Goal: Task Accomplishment & Management: Complete application form

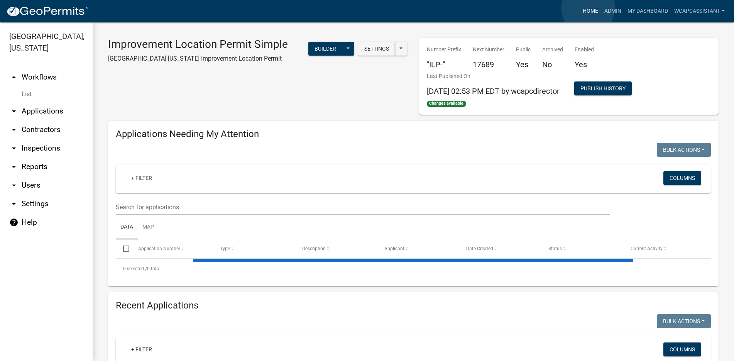
click at [588, 8] on link "Home" at bounding box center [590, 11] width 22 height 15
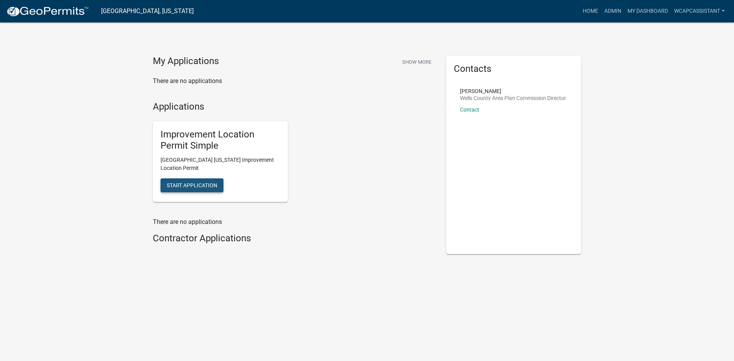
click at [191, 181] on button "Start Application" at bounding box center [191, 185] width 63 height 14
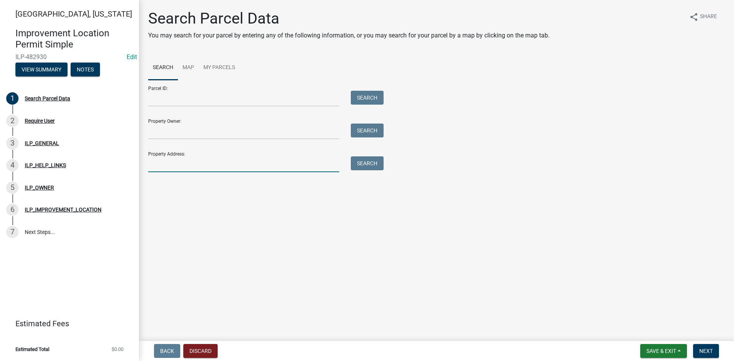
click at [156, 165] on input "Property Address:" at bounding box center [243, 164] width 191 height 16
type input "10669"
click at [367, 159] on button "Search" at bounding box center [367, 163] width 33 height 14
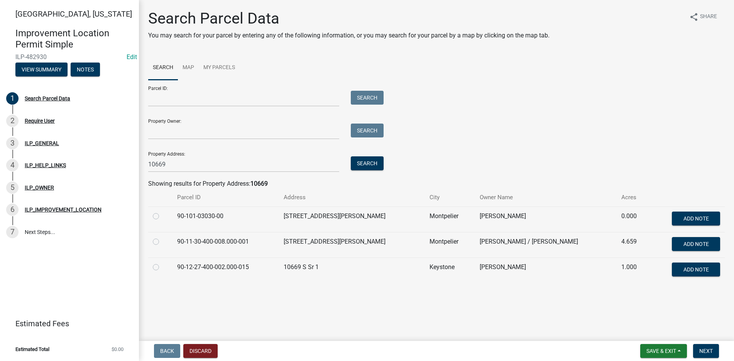
click at [162, 262] on label at bounding box center [162, 262] width 0 height 0
click at [162, 267] on input "radio" at bounding box center [164, 264] width 5 height 5
radio input "true"
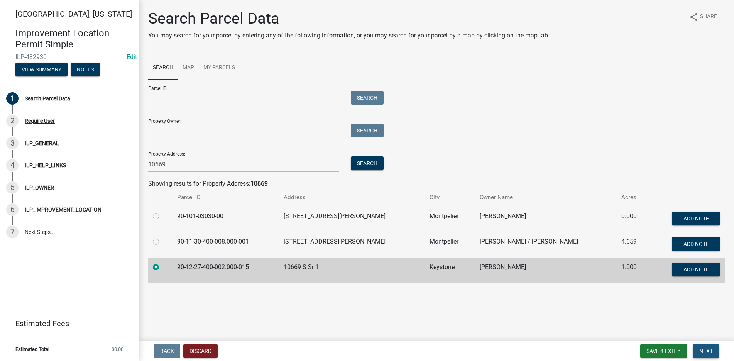
click at [708, 348] on span "Next" at bounding box center [706, 351] width 14 height 6
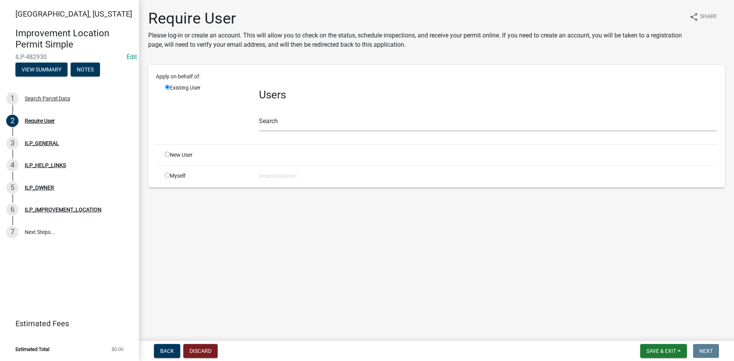
click at [166, 152] on input "radio" at bounding box center [167, 154] width 5 height 5
radio input "true"
radio input "false"
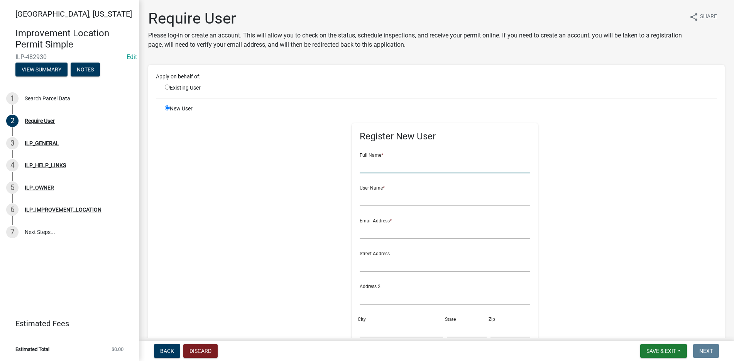
click at [367, 168] on input "text" at bounding box center [445, 165] width 171 height 16
type input "[PERSON_NAME]"
click at [362, 203] on input "text" at bounding box center [445, 198] width 171 height 16
type input "Chase Sattergfield"
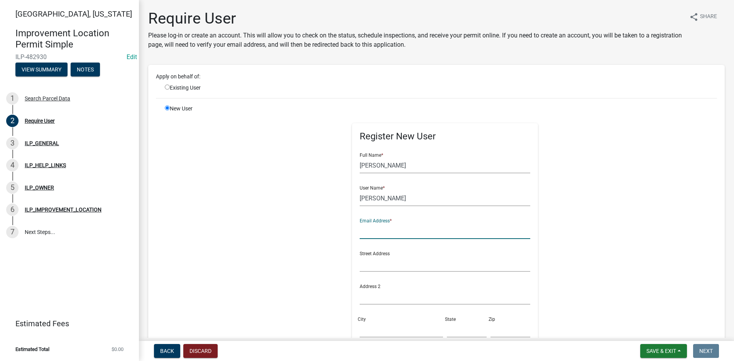
click at [363, 233] on input "text" at bounding box center [445, 231] width 171 height 16
type input "chasesatterfield90@yahoo.com"
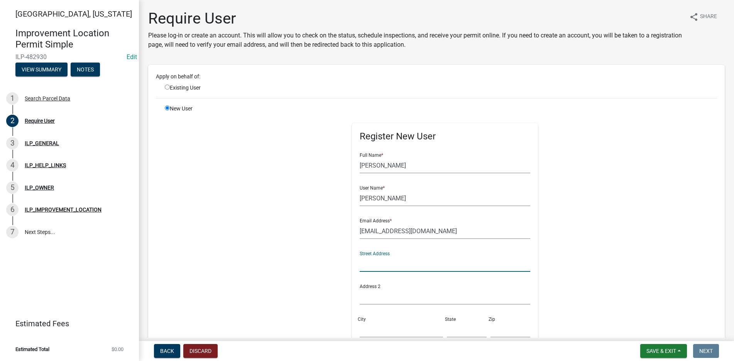
click at [365, 267] on input "text" at bounding box center [445, 264] width 171 height 16
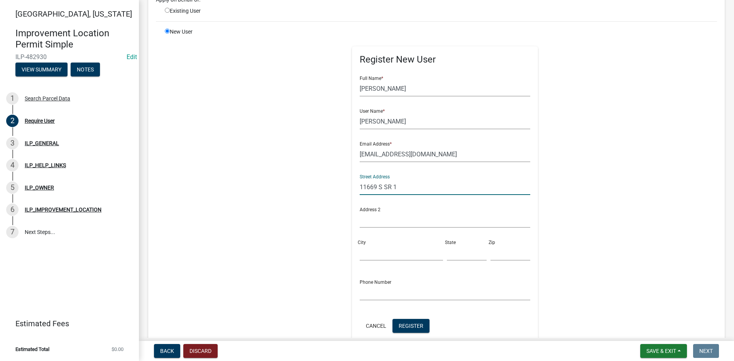
scroll to position [77, 0]
type input "11669 S SR 1"
click at [370, 255] on input "City" at bounding box center [401, 252] width 83 height 16
type input "Keystone"
click at [448, 255] on input "text" at bounding box center [467, 252] width 40 height 16
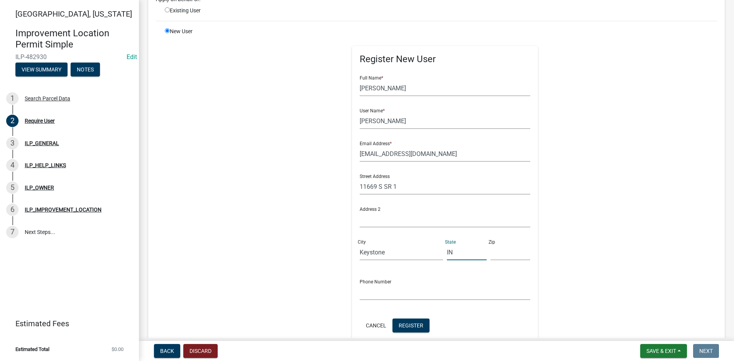
type input "IN"
click at [490, 254] on input "text" at bounding box center [510, 252] width 40 height 16
type input "46759"
click at [373, 294] on input "text" at bounding box center [445, 292] width 171 height 16
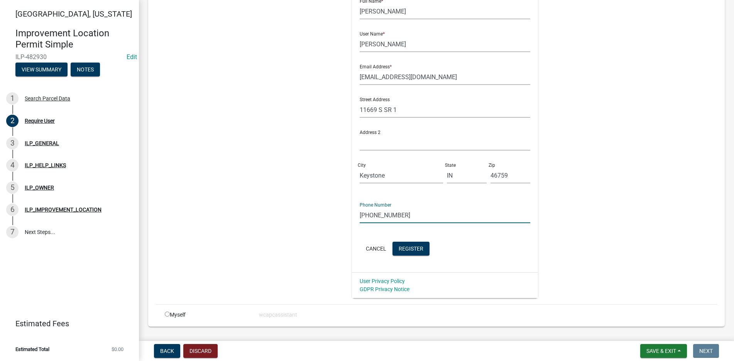
scroll to position [154, 0]
type input "260-273-4294"
click at [406, 245] on span "Register" at bounding box center [411, 248] width 25 height 6
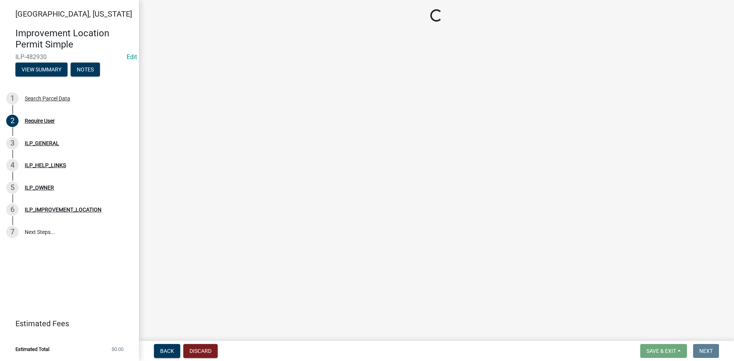
scroll to position [0, 0]
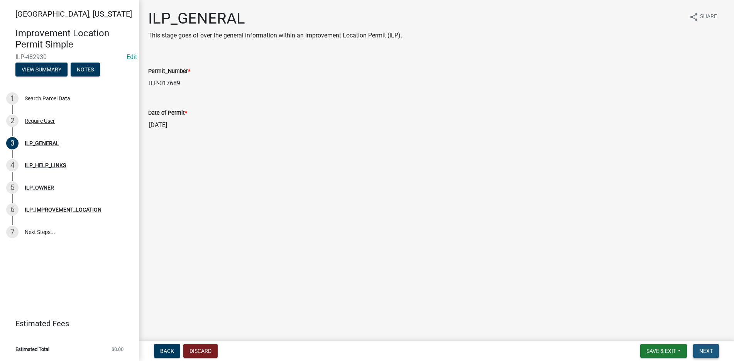
click at [709, 350] on span "Next" at bounding box center [706, 351] width 14 height 6
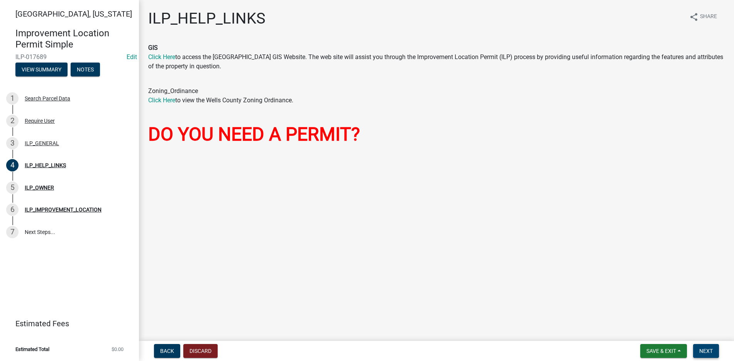
click at [709, 348] on span "Next" at bounding box center [706, 351] width 14 height 6
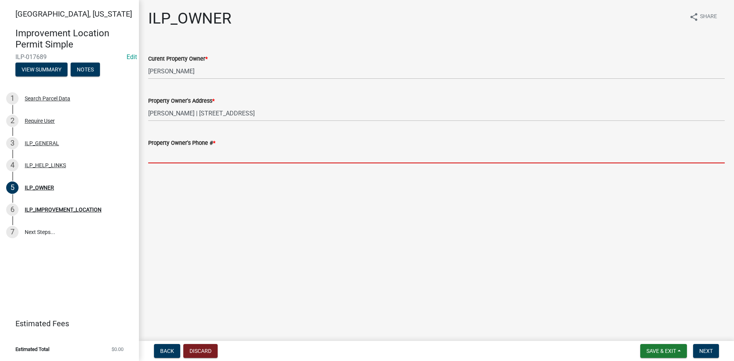
click at [157, 159] on input "Property Owner's Phone # *" at bounding box center [436, 155] width 576 height 16
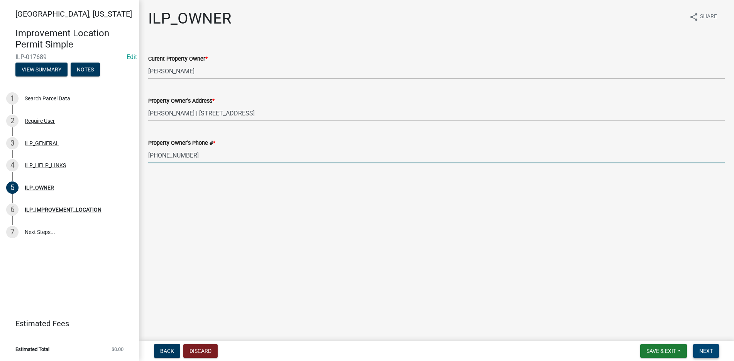
type input "260-273-4294"
click at [703, 348] on span "Next" at bounding box center [706, 351] width 14 height 6
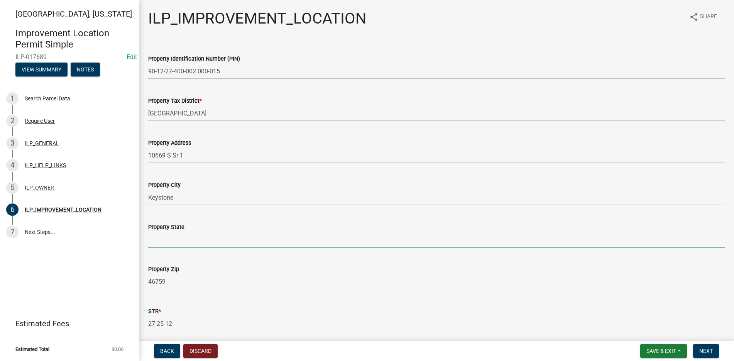
click at [158, 242] on input "Property State" at bounding box center [436, 239] width 576 height 16
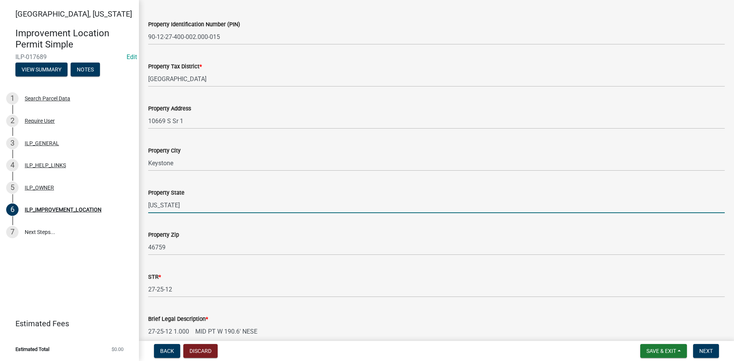
scroll to position [124, 0]
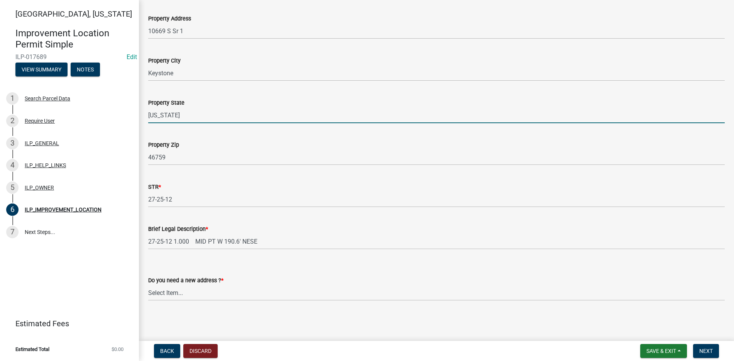
type input "Indiana"
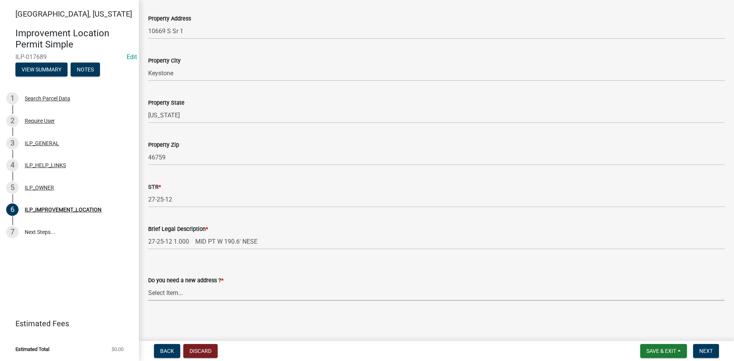
click at [161, 292] on select "Select Item... YES NO" at bounding box center [436, 293] width 576 height 16
click at [148, 285] on select "Select Item... YES NO" at bounding box center [436, 293] width 576 height 16
select select "03ef64e6-f0ff-43c9-aded-972c487e3507"
click at [705, 348] on span "Next" at bounding box center [706, 351] width 14 height 6
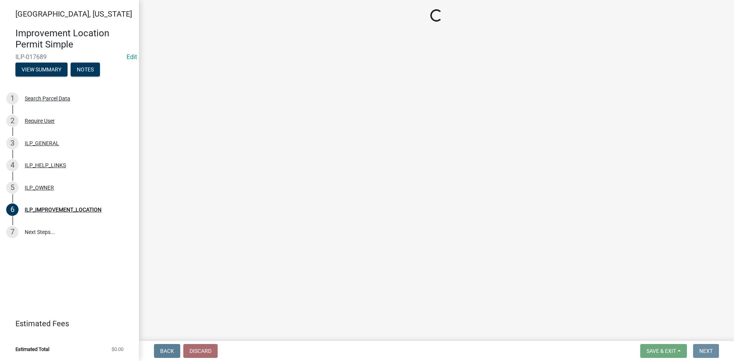
scroll to position [0, 0]
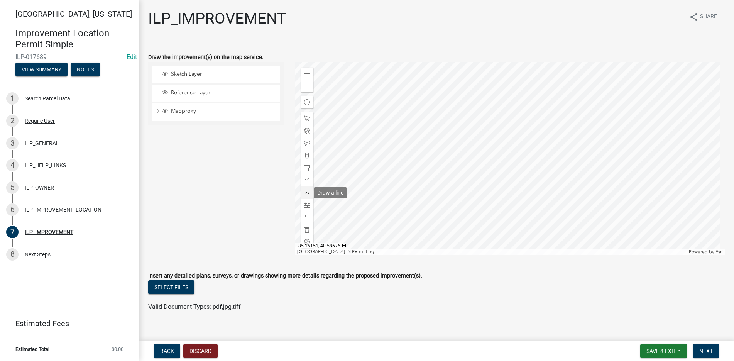
click at [306, 191] on span at bounding box center [307, 192] width 6 height 6
click at [516, 128] on div at bounding box center [509, 158] width 429 height 193
click at [523, 128] on div at bounding box center [509, 158] width 429 height 193
click at [523, 135] on div at bounding box center [509, 158] width 429 height 193
click at [515, 135] on div at bounding box center [509, 158] width 429 height 193
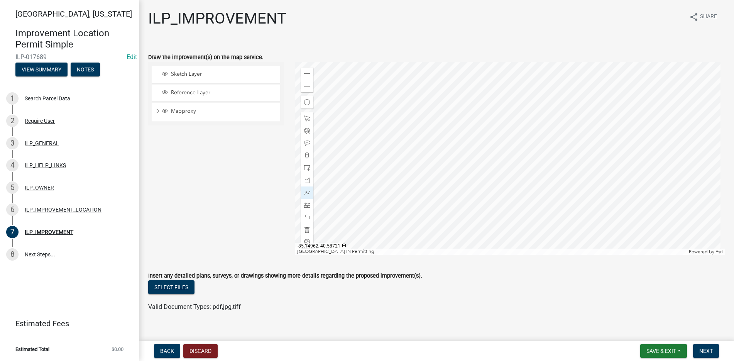
click at [514, 129] on div at bounding box center [509, 158] width 429 height 193
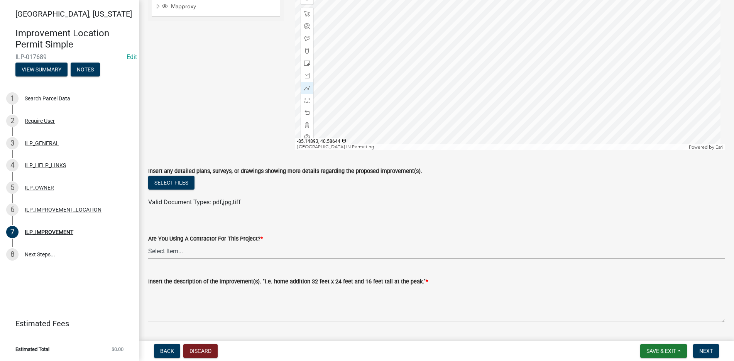
scroll to position [154, 0]
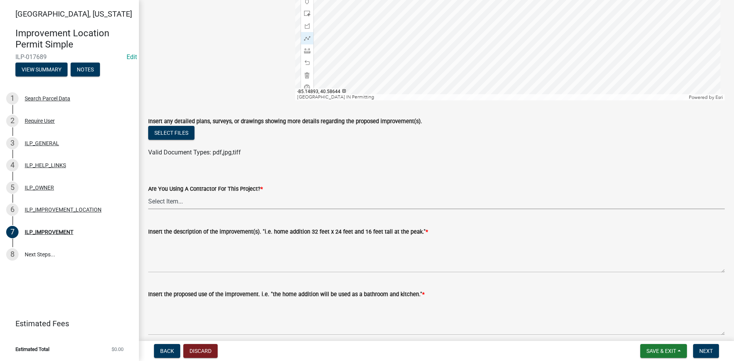
click at [169, 198] on select "Select Item... YES NO" at bounding box center [436, 201] width 576 height 16
click at [148, 193] on select "Select Item... YES NO" at bounding box center [436, 201] width 576 height 16
select select "d0c397cf-92c1-4d75-b08b-a5d0ada822ad"
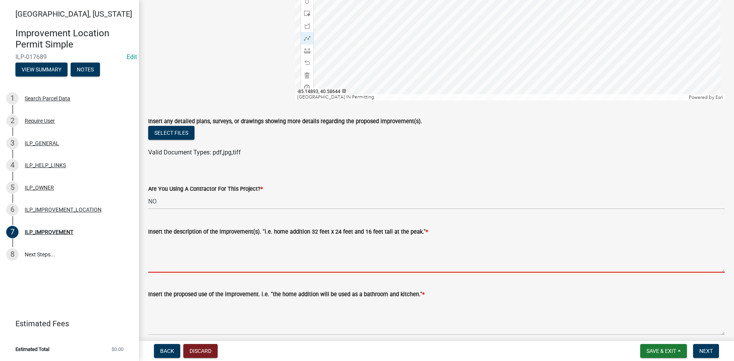
click at [159, 243] on textarea "Insert the description of the improvement(s). "i.e. home addition 32 feet x 24 …" at bounding box center [436, 254] width 576 height 36
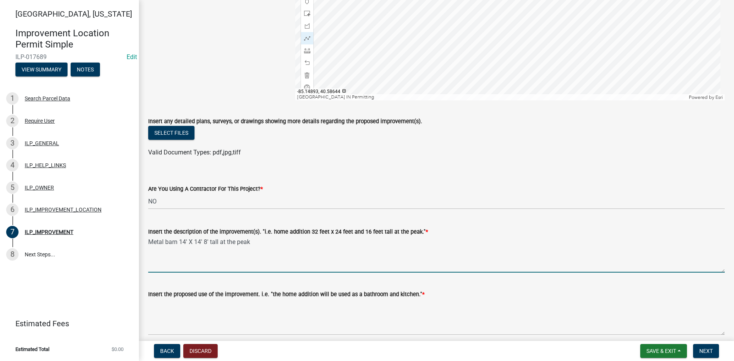
type textarea "Metal barn 14' X 14' 8' tall at the peak"
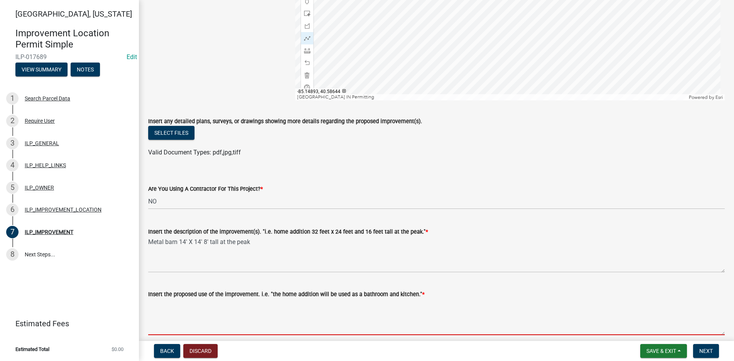
click at [156, 304] on textarea "Insert the proposed use of the improvement. i.e. "the home addition will be use…" at bounding box center [436, 317] width 576 height 36
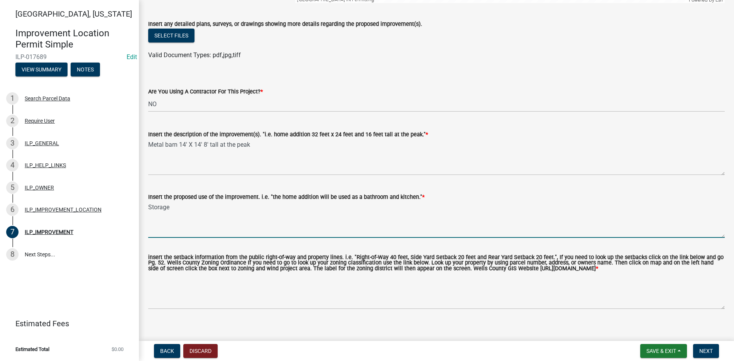
scroll to position [265, 0]
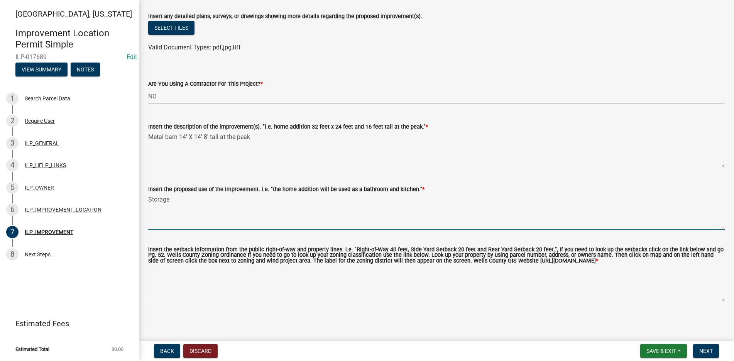
type textarea "Storage"
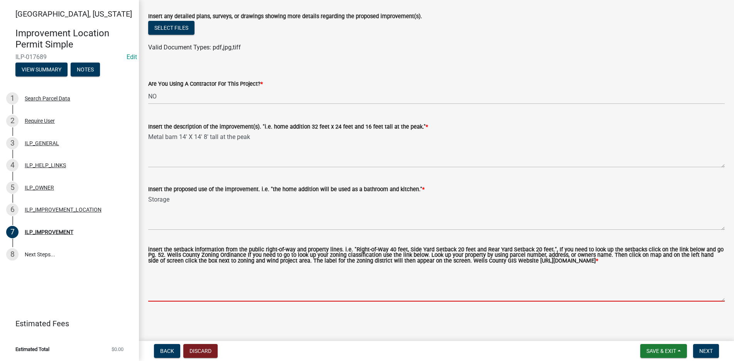
click at [159, 269] on textarea "insert the setback information from the public right-of-way and property lines.…" at bounding box center [436, 283] width 576 height 36
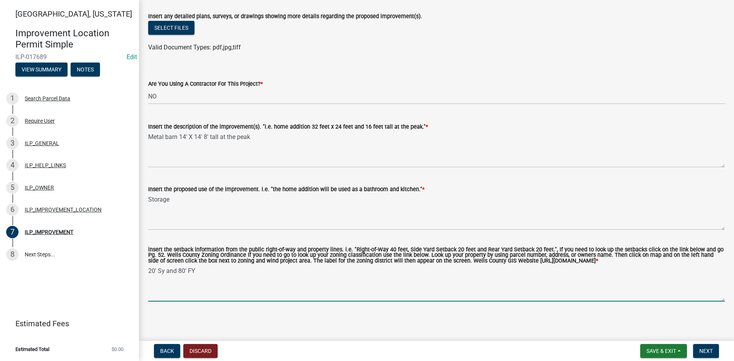
click at [165, 270] on textarea "20' Sy and 80' FY" at bounding box center [436, 283] width 576 height 36
type textarea "20' Sy & Ry and 80' FY"
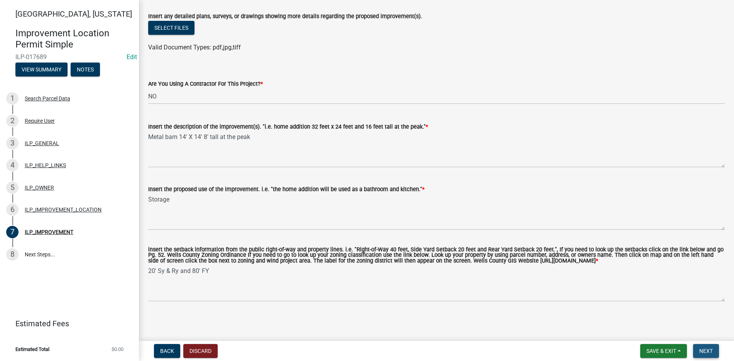
click at [706, 350] on span "Next" at bounding box center [706, 351] width 14 height 6
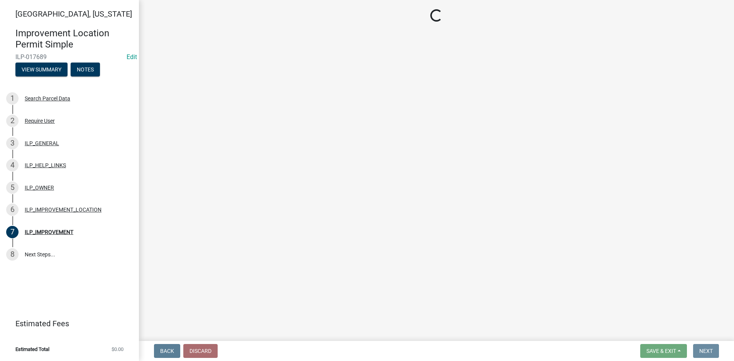
scroll to position [0, 0]
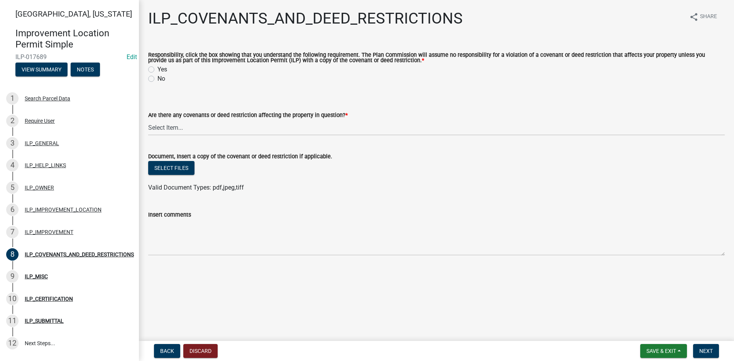
click at [157, 68] on label "Yes" at bounding box center [162, 69] width 10 height 9
click at [157, 68] on input "Yes" at bounding box center [159, 67] width 5 height 5
radio input "true"
click at [176, 129] on select "Select Item... YES NO" at bounding box center [436, 128] width 576 height 16
click at [148, 120] on select "Select Item... YES NO" at bounding box center [436, 128] width 576 height 16
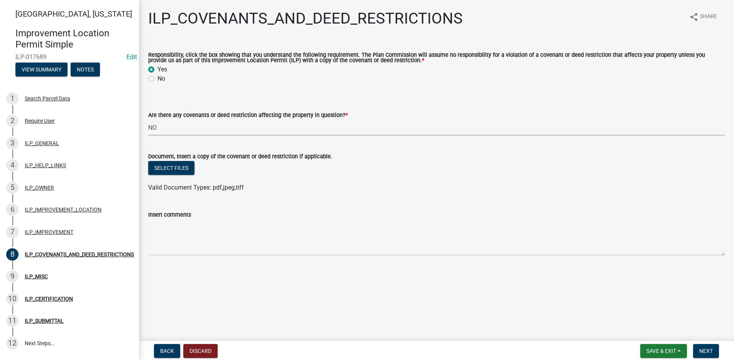
select select "8e2002f1-ace1-422c-92a0-aa7ffd64ff05"
click at [713, 349] on span "Next" at bounding box center [706, 351] width 14 height 6
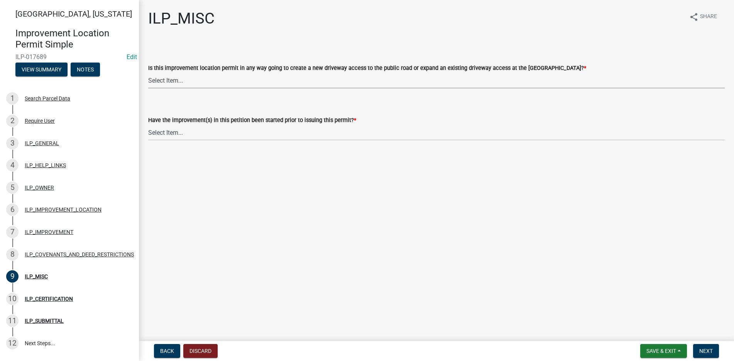
click at [172, 78] on select "Select Item... YES NO" at bounding box center [436, 81] width 576 height 16
click at [148, 73] on select "Select Item... YES NO" at bounding box center [436, 81] width 576 height 16
select select "efdfc372-da28-48aa-82f0-d86e80c7002d"
click at [168, 134] on select "Select Item... YES NO" at bounding box center [436, 133] width 576 height 16
click at [148, 125] on select "Select Item... YES NO" at bounding box center [436, 133] width 576 height 16
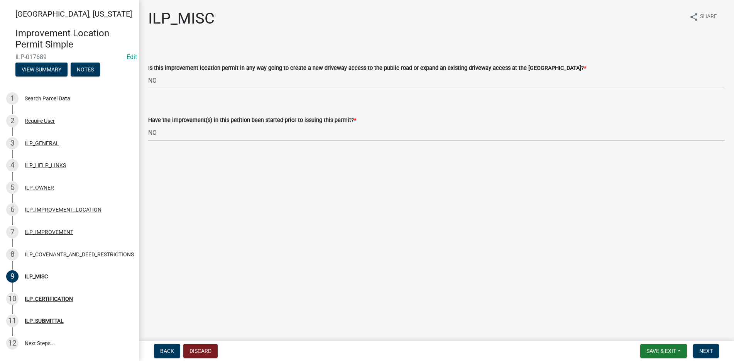
select select "87690217-1c5d-4f3f-89a3-85c12ce3295a"
click at [713, 348] on span "Next" at bounding box center [706, 351] width 14 height 6
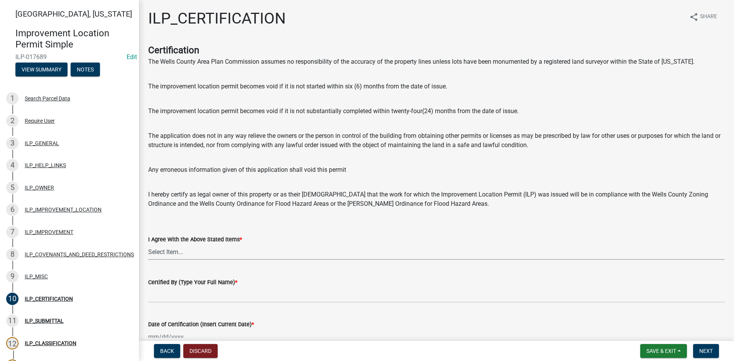
click at [175, 250] on select "Select Item... Yes" at bounding box center [436, 252] width 576 height 16
click at [148, 244] on select "Select Item... Yes" at bounding box center [436, 252] width 576 height 16
select select "bd96893d-fc5a-4886-96bc-c23f48f60341"
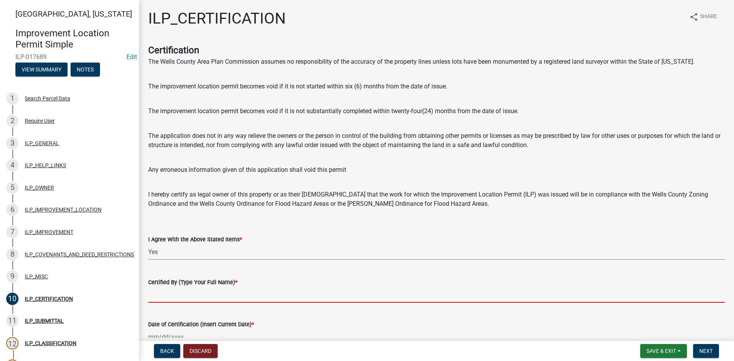
click at [162, 298] on input "Certified By (Type Your Full Name) *" at bounding box center [436, 295] width 576 height 16
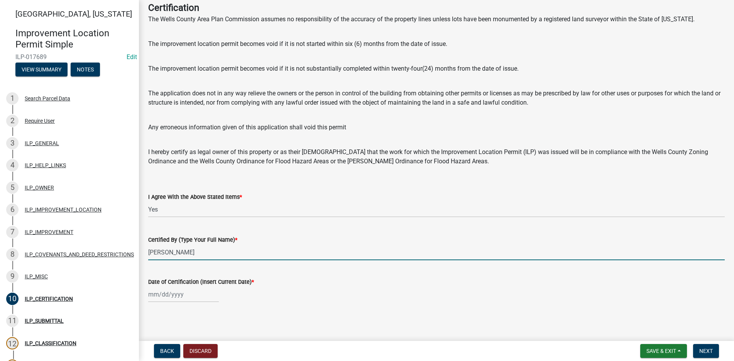
scroll to position [44, 0]
type input "[PERSON_NAME]"
click at [175, 291] on div at bounding box center [183, 293] width 71 height 16
select select "9"
select select "2025"
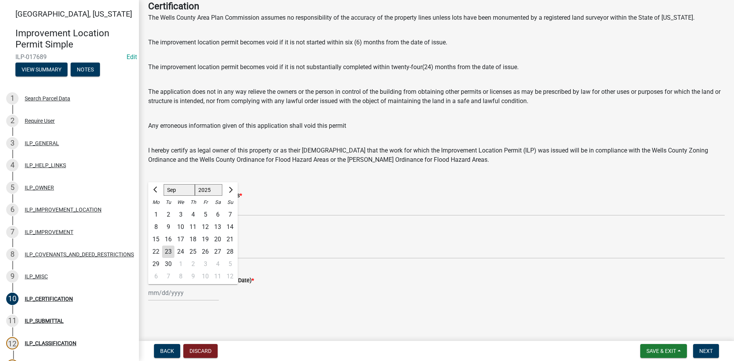
click at [169, 247] on div "23" at bounding box center [168, 251] width 12 height 12
type input "[DATE]"
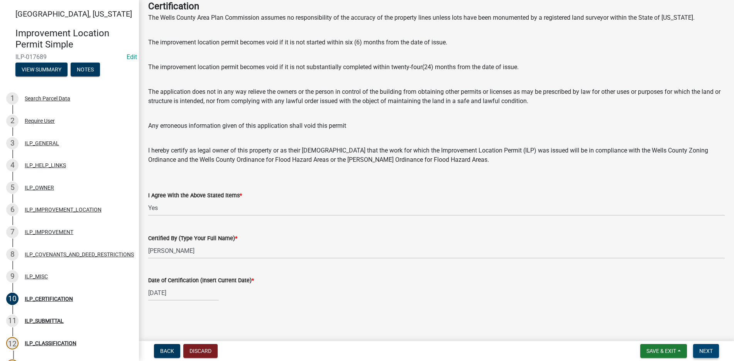
click at [710, 350] on span "Next" at bounding box center [706, 351] width 14 height 6
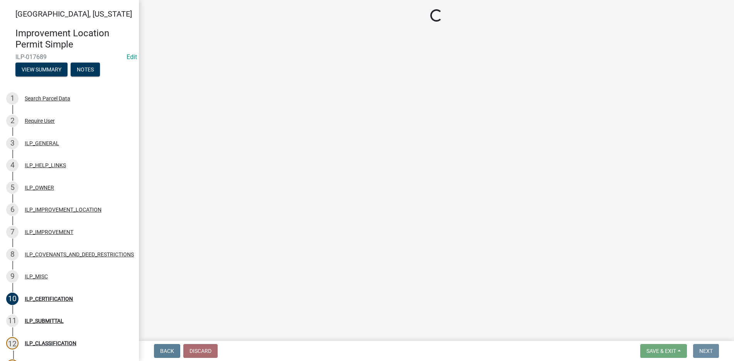
scroll to position [0, 0]
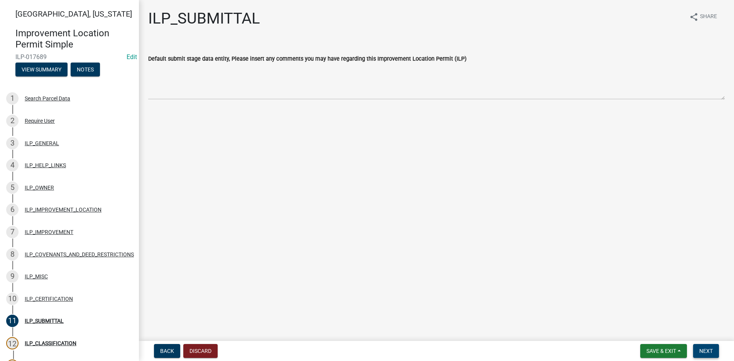
click at [702, 348] on span "Next" at bounding box center [706, 351] width 14 height 6
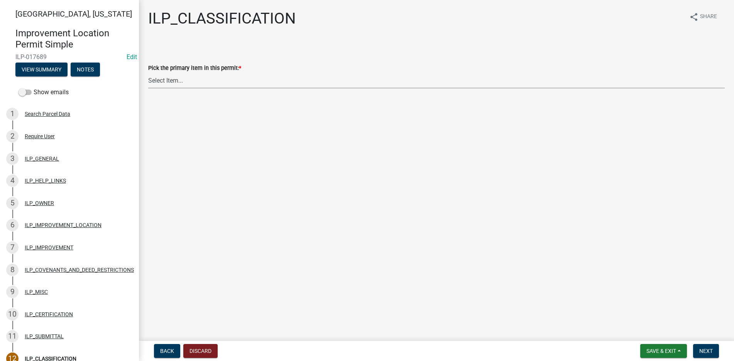
click at [163, 79] on select "Select Item... Accessory Structure (Addition) Accessory Structure (NEW) Busines…" at bounding box center [436, 81] width 576 height 16
click at [148, 73] on select "Select Item... Accessory Structure (Addition) Accessory Structure (NEW) Busines…" at bounding box center [436, 81] width 576 height 16
select select "119b830e-a7a9-4285-be0b-a69d75da8c1b"
click at [705, 350] on span "Next" at bounding box center [706, 351] width 14 height 6
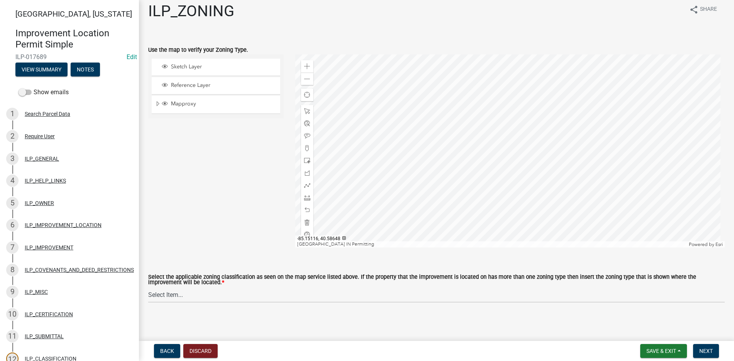
scroll to position [10, 0]
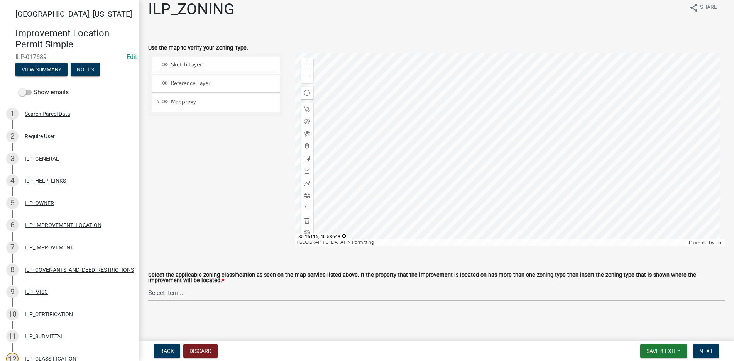
click at [171, 292] on select "Select Item... A-1 "Agricultural Intensive" A-R "Agricultural Residential" S-1 …" at bounding box center [436, 293] width 576 height 16
click at [148, 285] on select "Select Item... A-1 "Agricultural Intensive" A-R "Agricultural Residential" S-1 …" at bounding box center [436, 293] width 576 height 16
select select "077e72d7-ee28-42b3-b13f-4b6ba4a9753a"
click at [707, 348] on span "Next" at bounding box center [706, 351] width 14 height 6
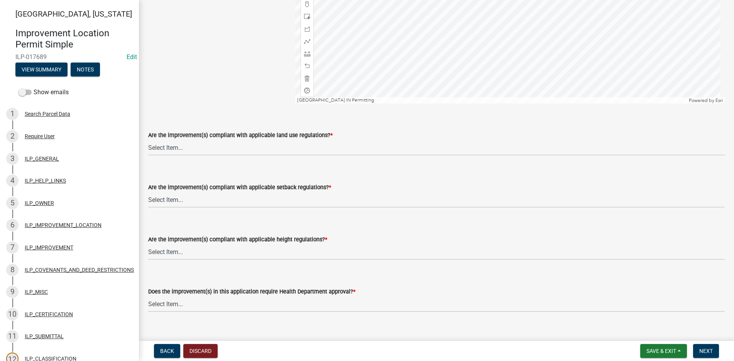
scroll to position [154, 0]
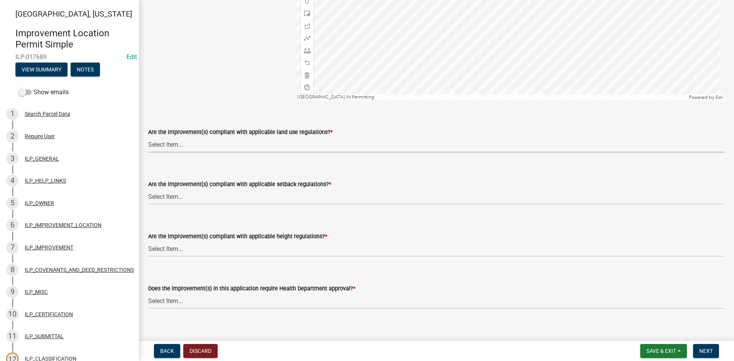
click at [162, 142] on select "Select Item... YES NO" at bounding box center [436, 145] width 576 height 16
click at [148, 137] on select "Select Item... YES NO" at bounding box center [436, 145] width 576 height 16
select select "83ffa5df-1258-41bd-a108-9f2370541ef9"
click at [156, 193] on select "Select Item... YES NO" at bounding box center [436, 197] width 576 height 16
click at [148, 189] on select "Select Item... YES NO" at bounding box center [436, 197] width 576 height 16
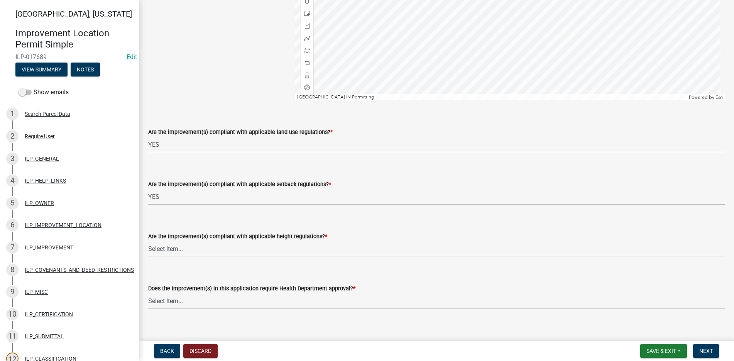
select select "e76e6c03-c199-4125-95d7-daca193c3739"
click at [166, 249] on select "Select Item... YES NO" at bounding box center [436, 249] width 576 height 16
click at [148, 241] on select "Select Item... YES NO" at bounding box center [436, 249] width 576 height 16
select select "b2795382-5a5c-496e-8f40-9eac2bba8e54"
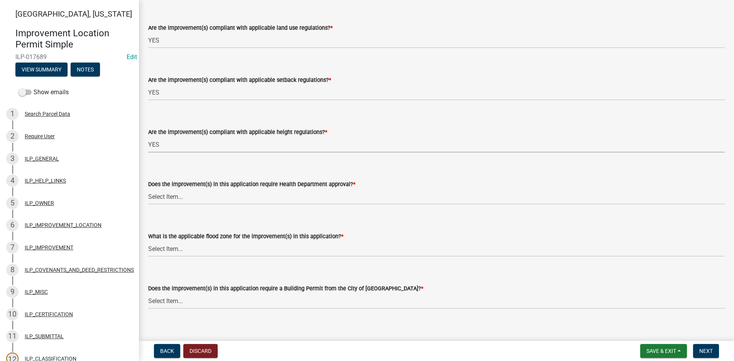
scroll to position [270, 0]
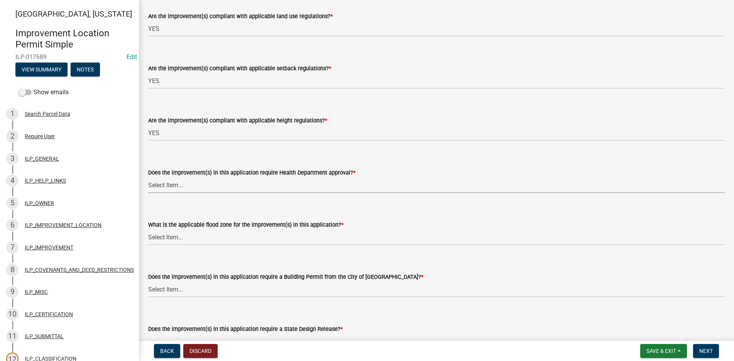
click at [165, 186] on select "Select Item... YES NO" at bounding box center [436, 185] width 576 height 16
click at [148, 177] on select "Select Item... YES NO" at bounding box center [436, 185] width 576 height 16
select select "2cf99e9a-fd48-429a-ab01-6241dd9ef86f"
click at [170, 236] on select "Select Item... AE-Floodway "Studied 1% Flood Zone Under State of Indiana Jurisd…" at bounding box center [436, 237] width 576 height 16
click at [148, 229] on select "Select Item... AE-Floodway "Studied 1% Flood Zone Under State of Indiana Jurisd…" at bounding box center [436, 237] width 576 height 16
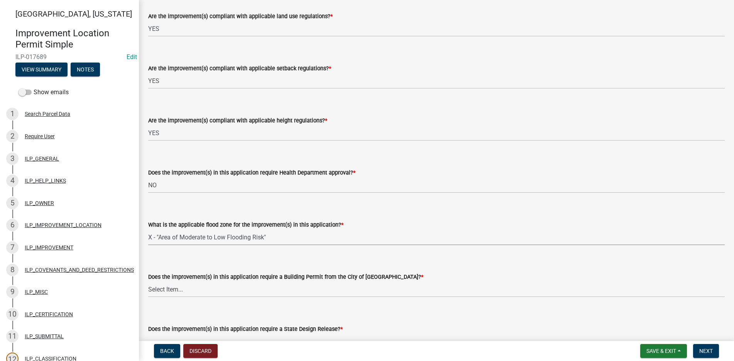
select select "546a9c8a-0bf2-4128-b2a0-21aece03a164"
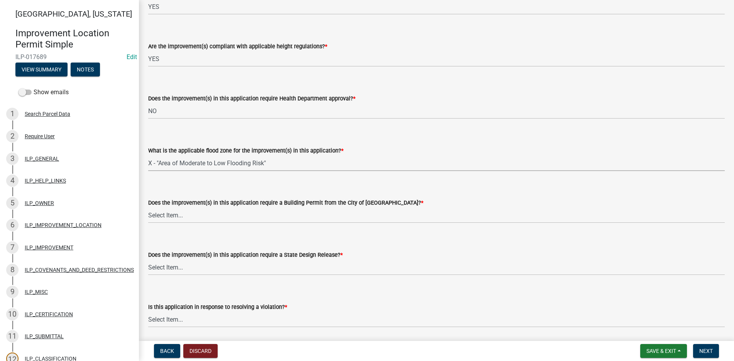
scroll to position [347, 0]
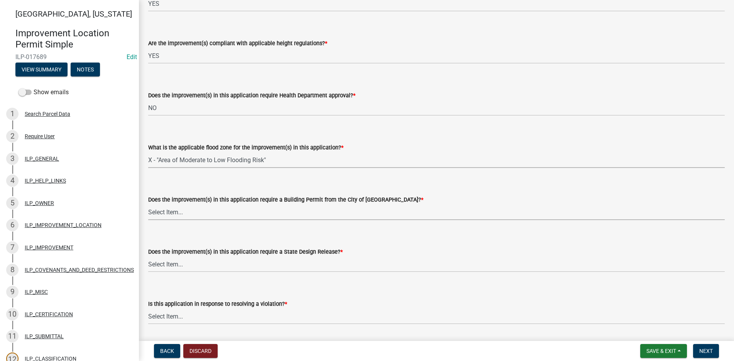
click at [158, 211] on select "Select Item... YES NO" at bounding box center [436, 212] width 576 height 16
click at [148, 204] on select "Select Item... YES NO" at bounding box center [436, 212] width 576 height 16
select select "3dde91a6-95a6-42fe-ae60-c75c292f8dd0"
click at [160, 264] on select "Select Item... YES NO" at bounding box center [436, 264] width 576 height 16
click at [148, 256] on select "Select Item... YES NO" at bounding box center [436, 264] width 576 height 16
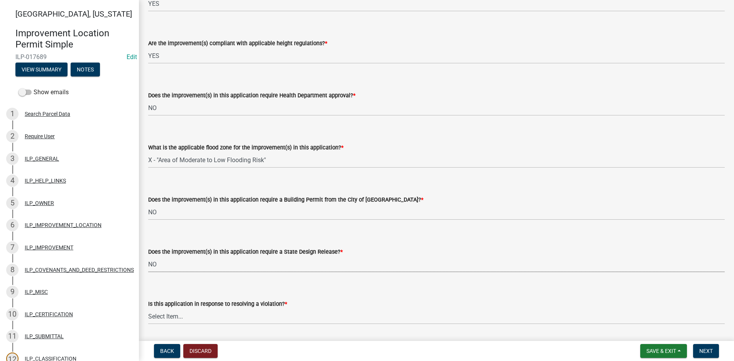
select select "3e29b85e-0a39-40b5-813f-a0c180e4f93d"
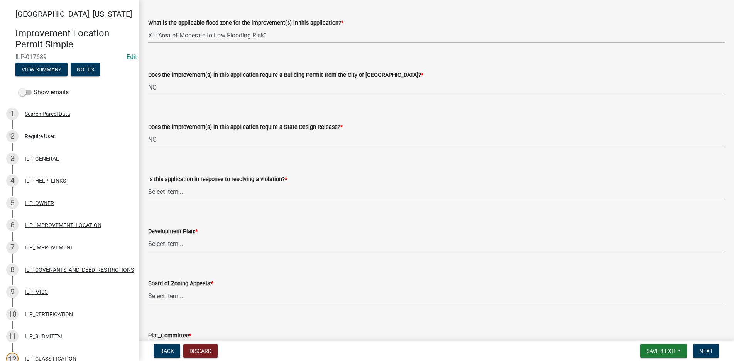
scroll to position [502, 0]
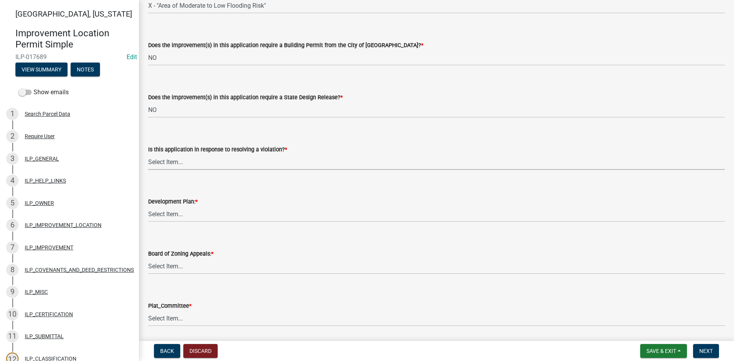
click at [163, 161] on select "Select Item... YES NO" at bounding box center [436, 162] width 576 height 16
click at [148, 154] on select "Select Item... YES NO" at bounding box center [436, 162] width 576 height 16
select select "296d3b28-03f6-4b85-9592-a9e1e0e51d18"
click at [157, 210] on select "Select Item... YES NO" at bounding box center [436, 214] width 576 height 16
click at [148, 206] on select "Select Item... YES NO" at bounding box center [436, 214] width 576 height 16
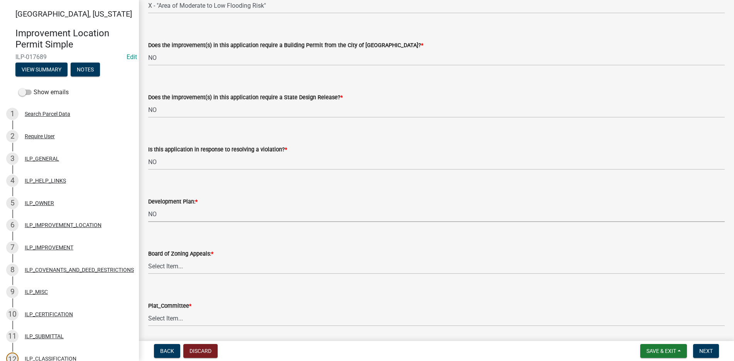
select select "f492072b-a2fa-4f7c-8f99-9e809c6c526f"
click at [155, 266] on select "Select Item... YES NO" at bounding box center [436, 266] width 576 height 16
click at [148, 258] on select "Select Item... YES NO" at bounding box center [436, 266] width 576 height 16
select select "91f2ca91-6260-441c-87d8-e38016df5c96"
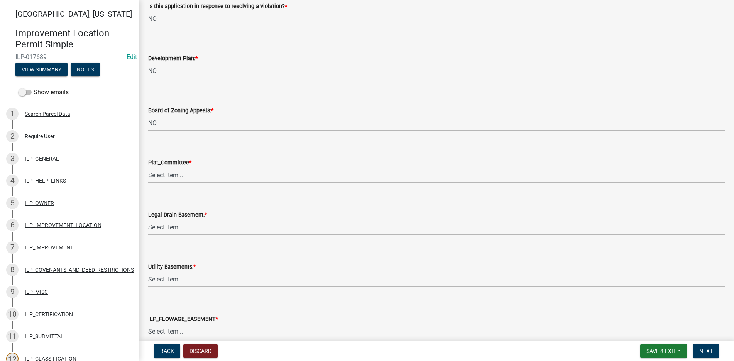
scroll to position [656, 0]
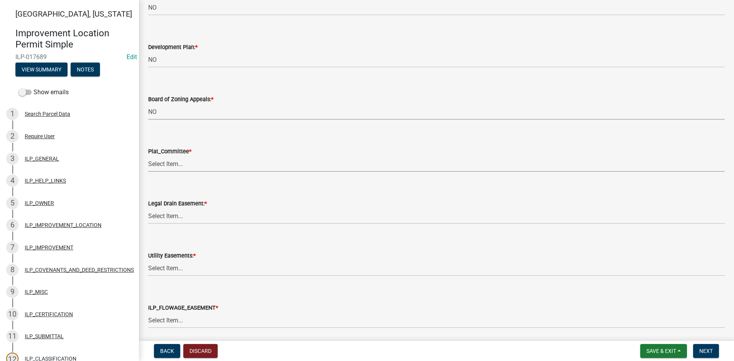
click at [160, 162] on select "Select Item... YES NO" at bounding box center [436, 164] width 576 height 16
click at [148, 156] on select "Select Item... YES NO" at bounding box center [436, 164] width 576 height 16
select select "63238f16-a362-487f-83af-24d0c8cf3edd"
click at [164, 214] on select "Select Item... YES NO" at bounding box center [436, 216] width 576 height 16
click at [148, 208] on select "Select Item... YES NO" at bounding box center [436, 216] width 576 height 16
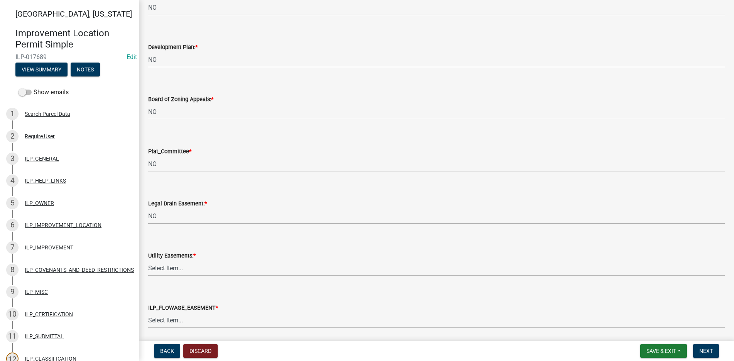
select select "4de29e95-b13a-4926-a5fe-83364331169b"
click at [159, 264] on select "Select Item... YES NO" at bounding box center [436, 268] width 576 height 16
click at [148, 260] on select "Select Item... YES NO" at bounding box center [436, 268] width 576 height 16
select select "8e424161-7bf1-4e33-adf9-a347c03eff2b"
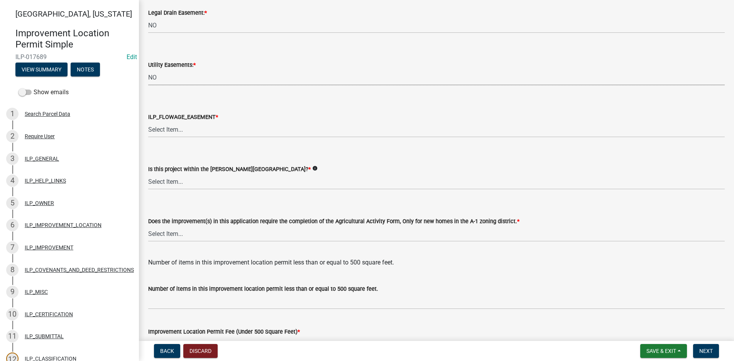
scroll to position [849, 0]
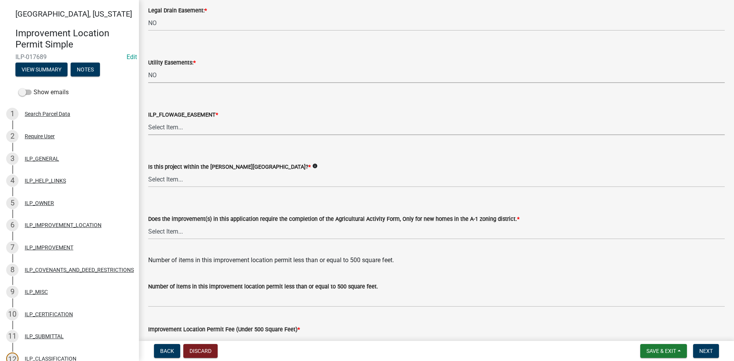
click at [177, 127] on select "Select Item... Not in or near the Army Corp of Engineers Flowage Easement. Proj…" at bounding box center [436, 127] width 576 height 16
click at [148, 119] on select "Select Item... Not in or near the Army Corp of Engineers Flowage Easement. Proj…" at bounding box center [436, 127] width 576 height 16
select select "bdd9c930-c7fe-4770-81ee-2c29cf953f8b"
click at [159, 177] on select "Select Item... Yes No" at bounding box center [436, 179] width 576 height 16
click at [148, 171] on select "Select Item... Yes No" at bounding box center [436, 179] width 576 height 16
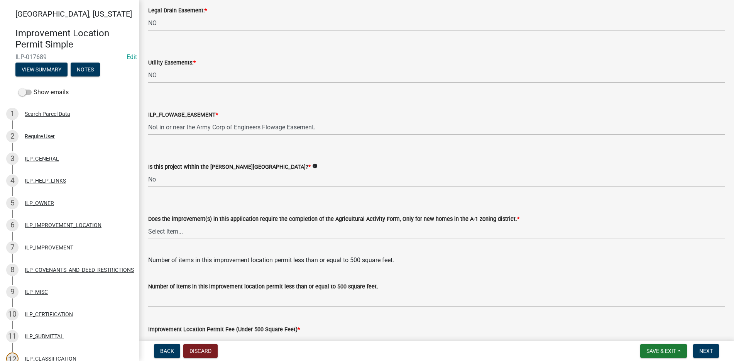
select select "c22a6da1-a4b9-4a20-9552-3c4da3c32bc7"
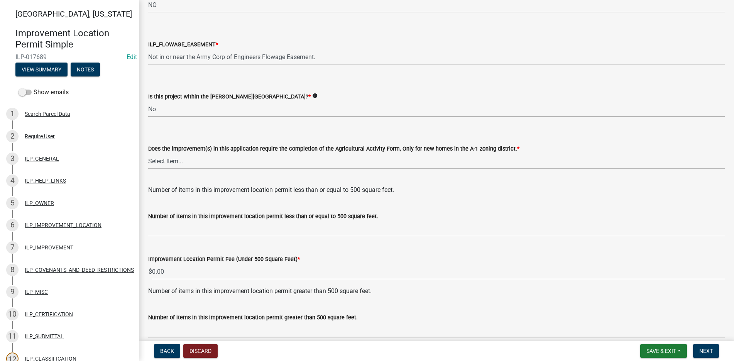
scroll to position [926, 0]
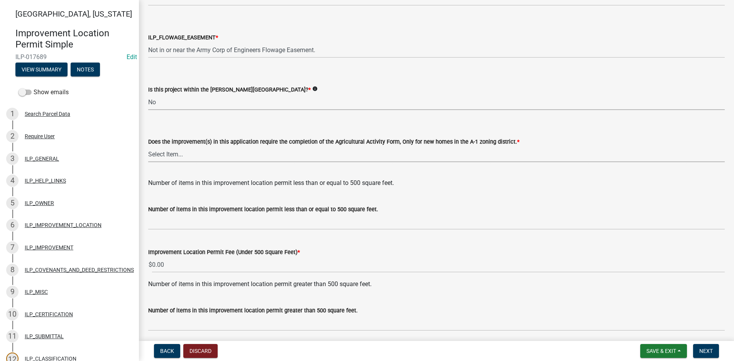
click at [164, 153] on select "Select Item... YES NO" at bounding box center [436, 154] width 576 height 16
click at [148, 146] on select "Select Item... YES NO" at bounding box center [436, 154] width 576 height 16
select select "6b839191-9ee5-4b1e-a32f-2744ac59211f"
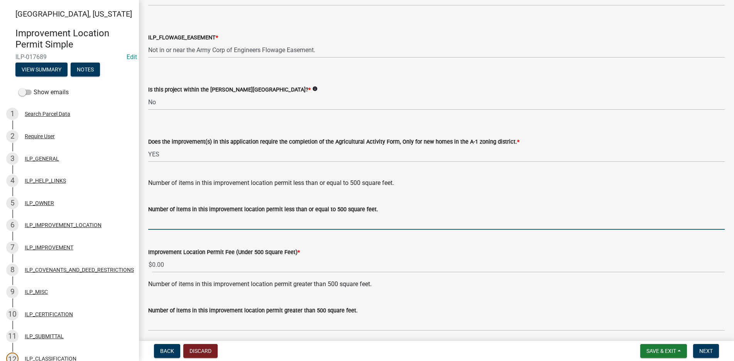
click at [162, 223] on input "text" at bounding box center [436, 222] width 576 height 16
type input "1"
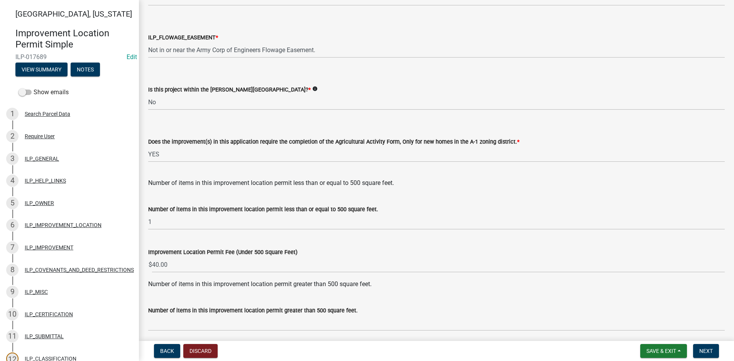
scroll to position [999, 0]
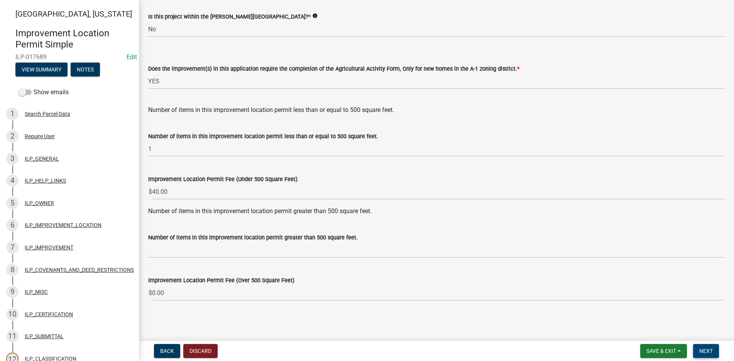
click at [703, 350] on span "Next" at bounding box center [706, 351] width 14 height 6
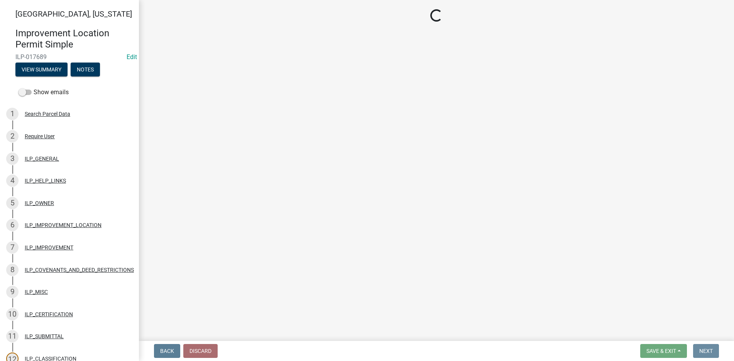
scroll to position [0, 0]
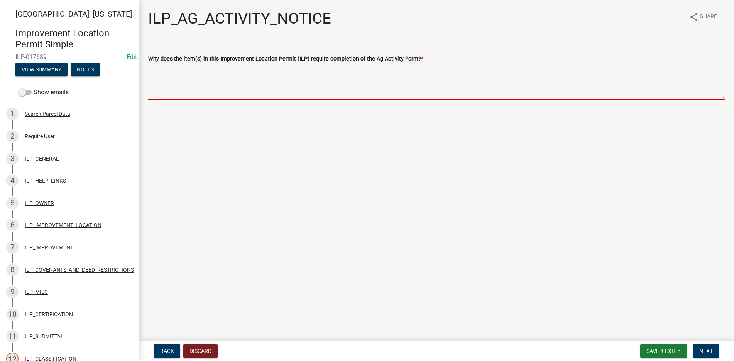
click at [168, 74] on textarea "Why does the item(s) in this Improvement Location Permit (ILP) require completi…" at bounding box center [436, 81] width 576 height 36
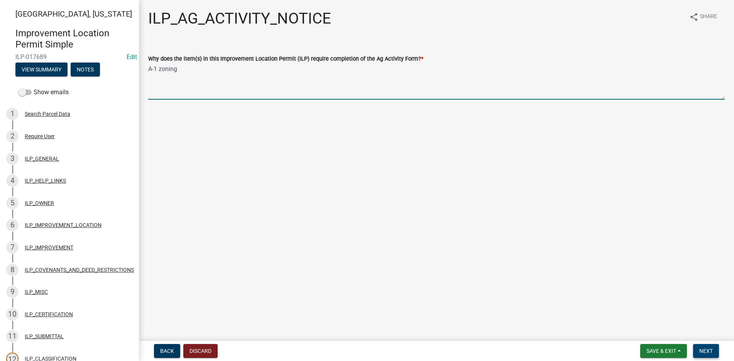
type textarea "A-1 zoning"
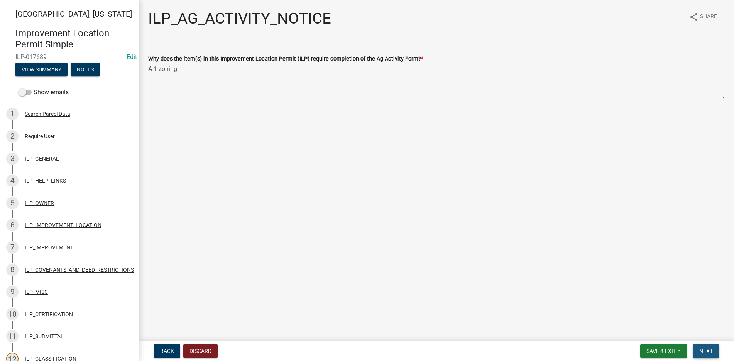
click at [711, 349] on span "Next" at bounding box center [706, 351] width 14 height 6
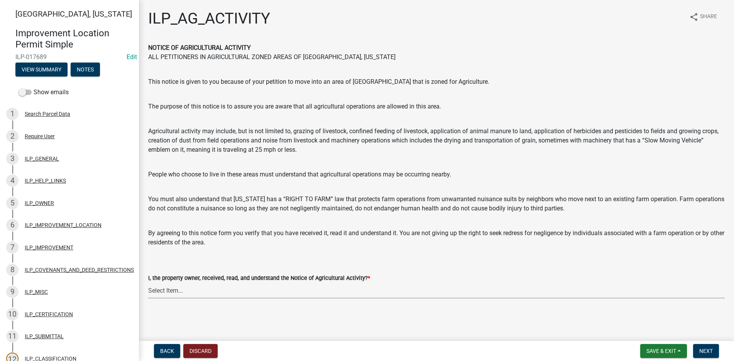
click at [156, 292] on select "Select Item... YES" at bounding box center [436, 290] width 576 height 16
click at [148, 282] on select "Select Item... YES" at bounding box center [436, 290] width 576 height 16
select select "421fbd71-6b46-4b3f-8fb8-f511ed41ec25"
click at [707, 350] on span "Next" at bounding box center [706, 351] width 14 height 6
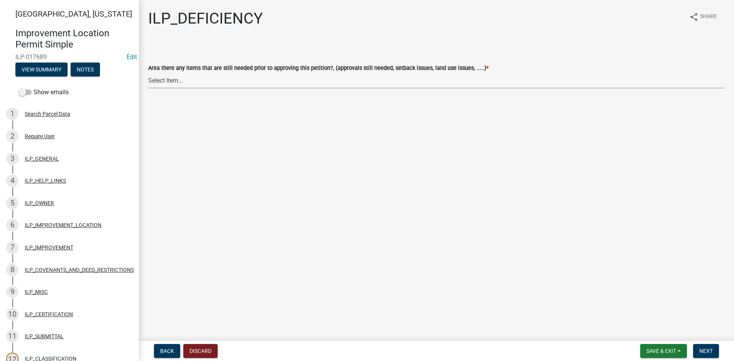
click at [157, 77] on select "Select Item... YES NO" at bounding box center [436, 81] width 576 height 16
click at [148, 73] on select "Select Item... YES NO" at bounding box center [436, 81] width 576 height 16
select select "88f51f67-ad00-412f-ad25-d9a24cd42bdb"
click at [708, 349] on span "Next" at bounding box center [706, 351] width 14 height 6
click at [172, 77] on select "Select Item... Denied Approved" at bounding box center [436, 81] width 576 height 16
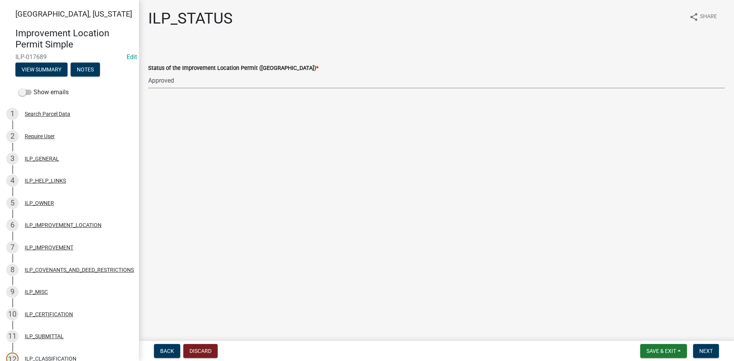
click at [148, 73] on select "Select Item... Denied Approved" at bounding box center [436, 81] width 576 height 16
select select "676ca0ef-d742-4b5a-a79e-763cf2a28fc9"
click at [708, 349] on span "Next" at bounding box center [706, 351] width 14 height 6
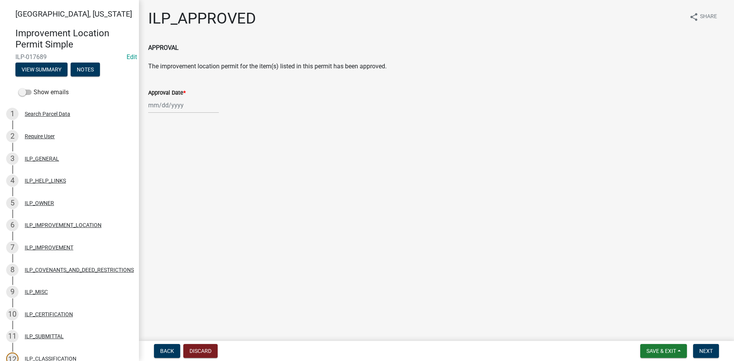
click at [176, 105] on div at bounding box center [183, 105] width 71 height 16
select select "9"
select select "2025"
click at [169, 183] on div "23" at bounding box center [168, 183] width 12 height 12
type input "[DATE]"
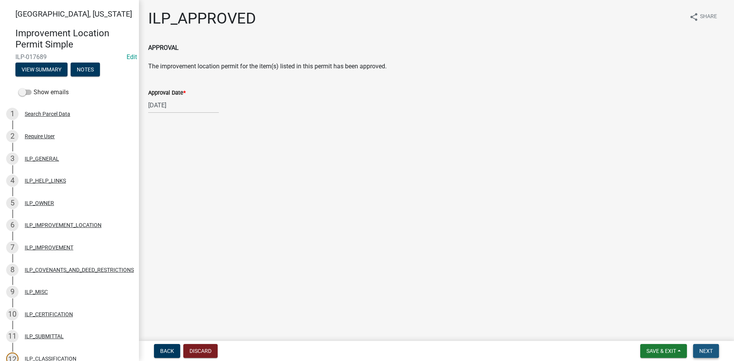
click at [710, 346] on button "Next" at bounding box center [706, 351] width 26 height 14
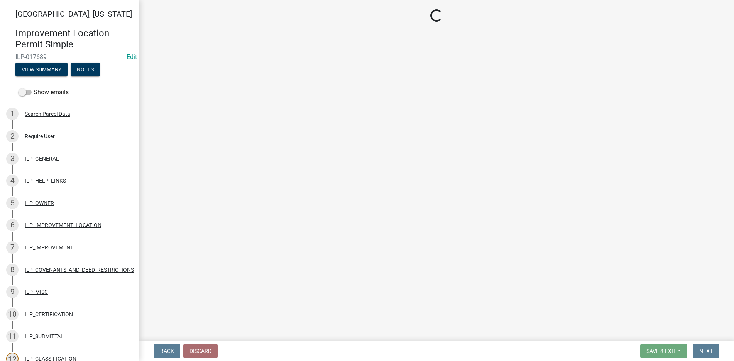
select select "3: 3"
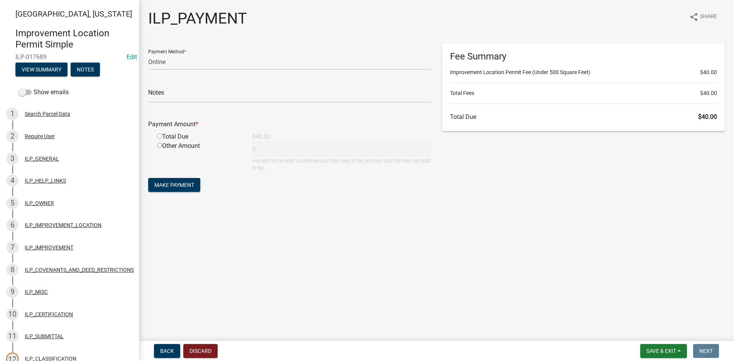
click at [159, 135] on input "radio" at bounding box center [159, 135] width 5 height 5
radio input "true"
type input "40"
click at [667, 348] on span "Save & Exit" at bounding box center [661, 351] width 30 height 6
click at [666, 329] on button "Save & Exit" at bounding box center [656, 330] width 62 height 19
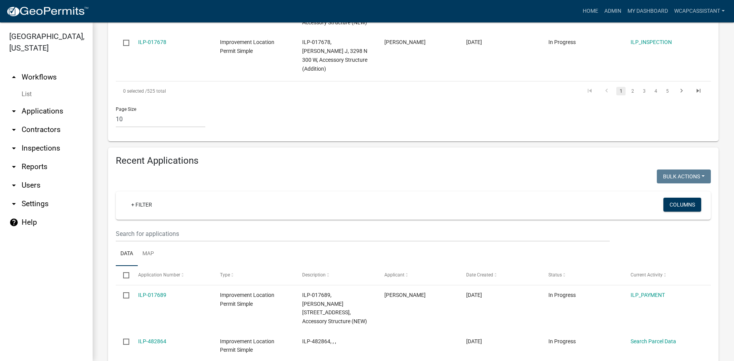
scroll to position [694, 0]
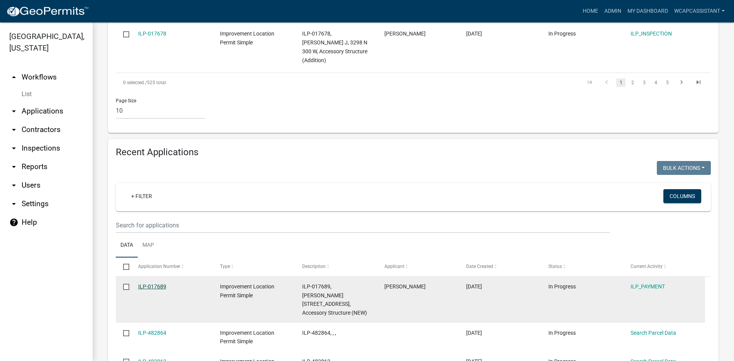
click at [150, 283] on link "ILP-017689" at bounding box center [152, 286] width 28 height 6
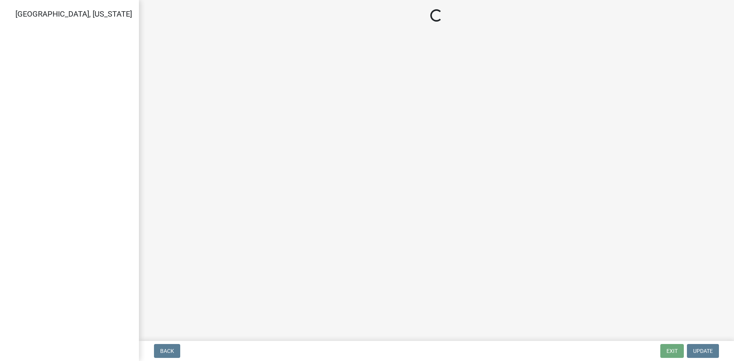
select select "3: 3"
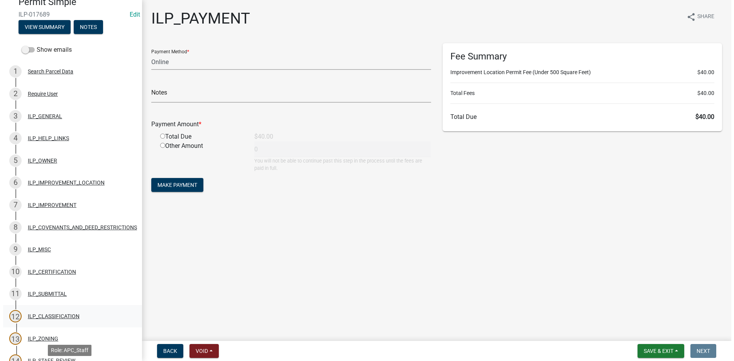
scroll to position [39, 0]
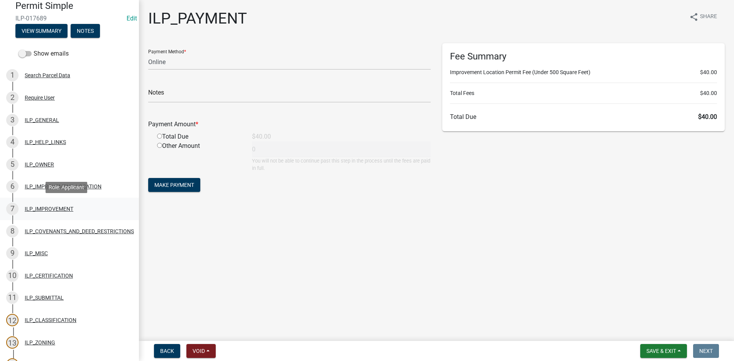
click at [51, 206] on div "ILP_IMPROVEMENT" at bounding box center [49, 208] width 49 height 5
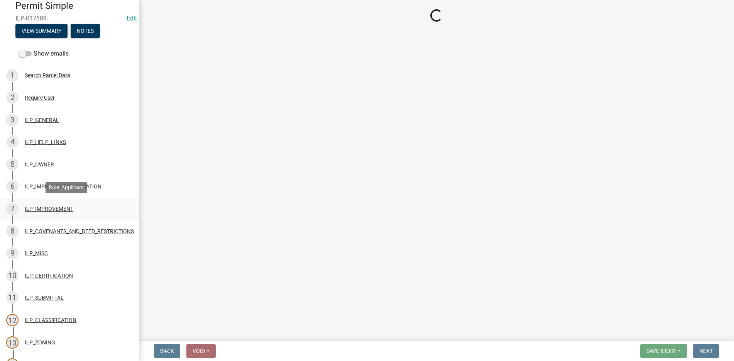
select select "d0c397cf-92c1-4d75-b08b-a5d0ada822ad"
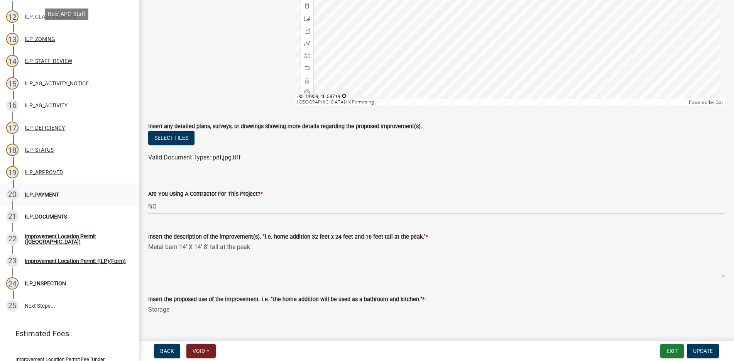
scroll to position [346, 0]
